Goal: Task Accomplishment & Management: Manage account settings

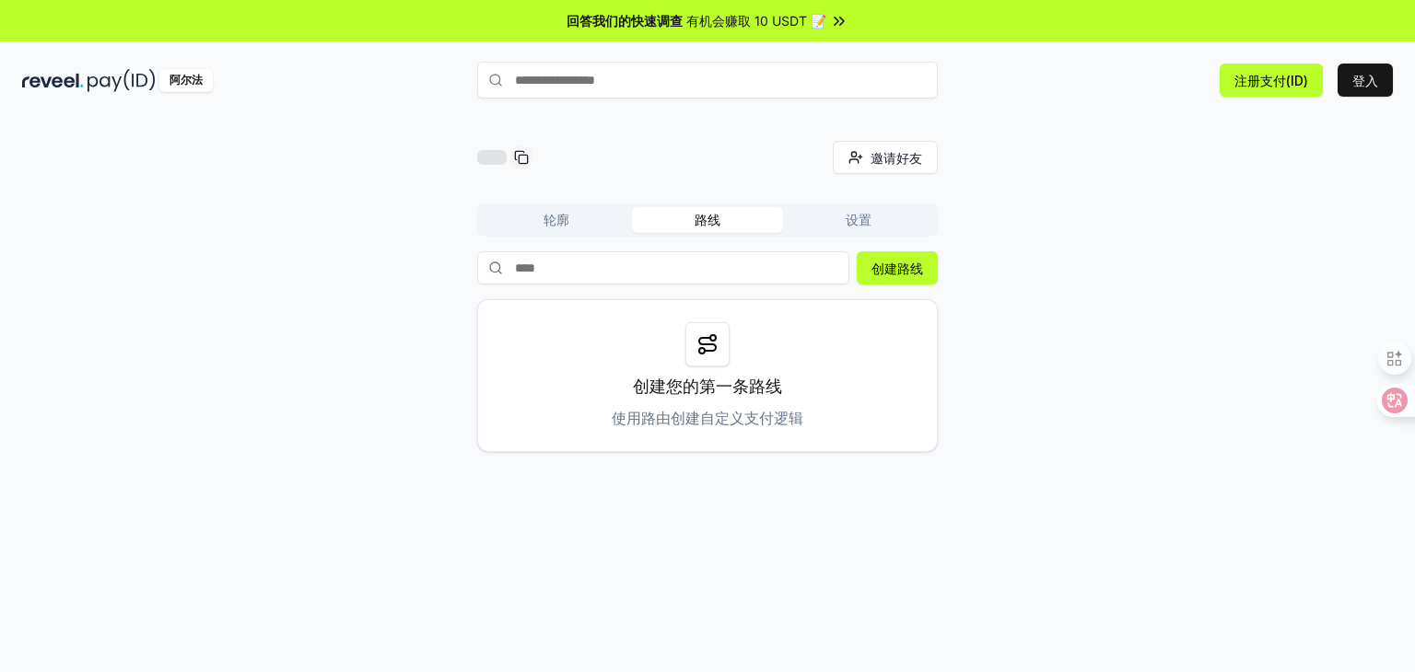
click at [833, 20] on icon at bounding box center [839, 21] width 18 height 18
click at [1013, 100] on div "阿尔法 注册支付(ID) 登入" at bounding box center [707, 80] width 1415 height 48
click at [851, 221] on font "设置" at bounding box center [859, 220] width 26 height 16
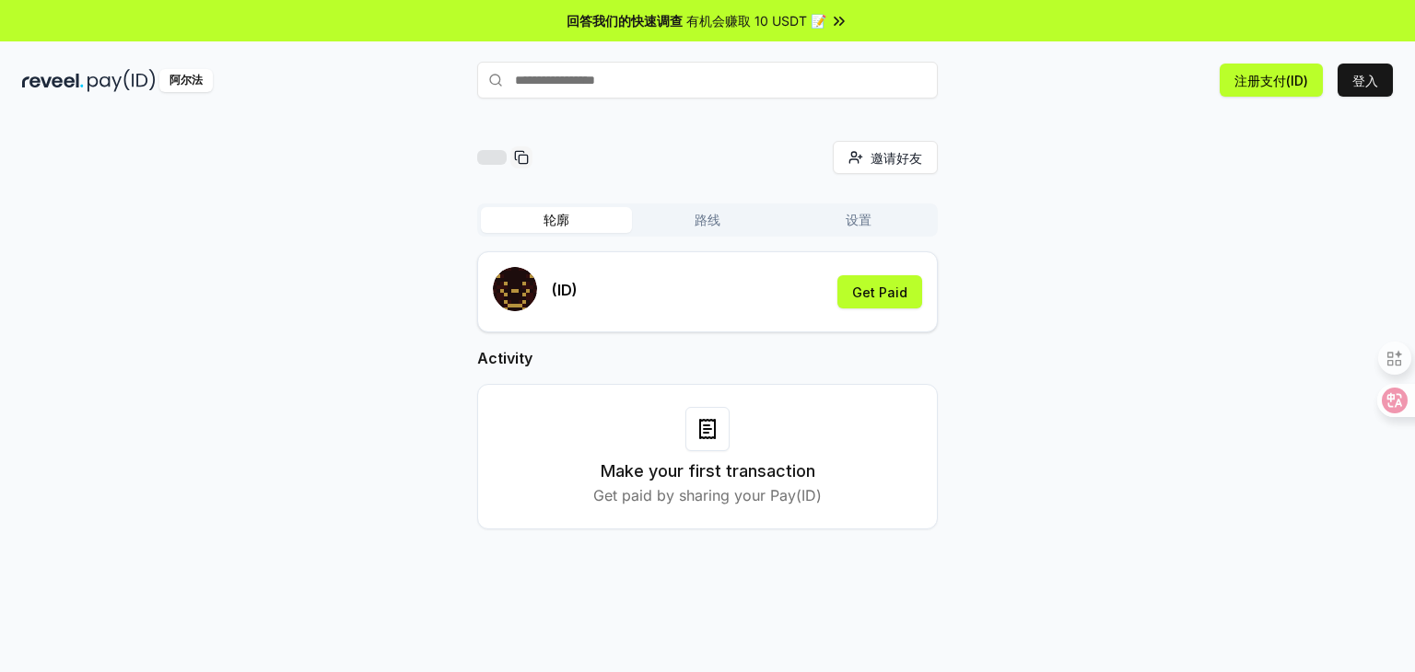
click at [588, 220] on button "轮廓" at bounding box center [556, 220] width 151 height 26
click at [726, 229] on button "路线" at bounding box center [707, 220] width 151 height 26
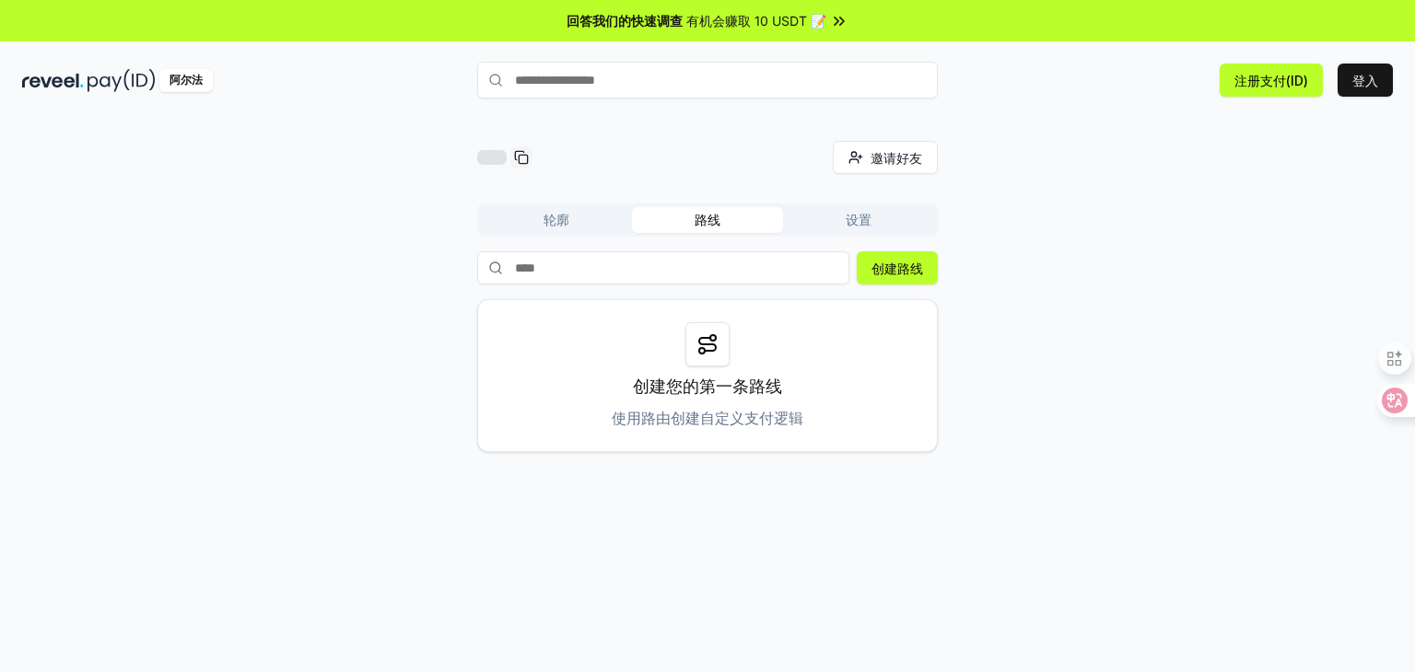
click at [689, 77] on input "text" at bounding box center [707, 80] width 461 height 37
